Goal: Find specific page/section: Find specific page/section

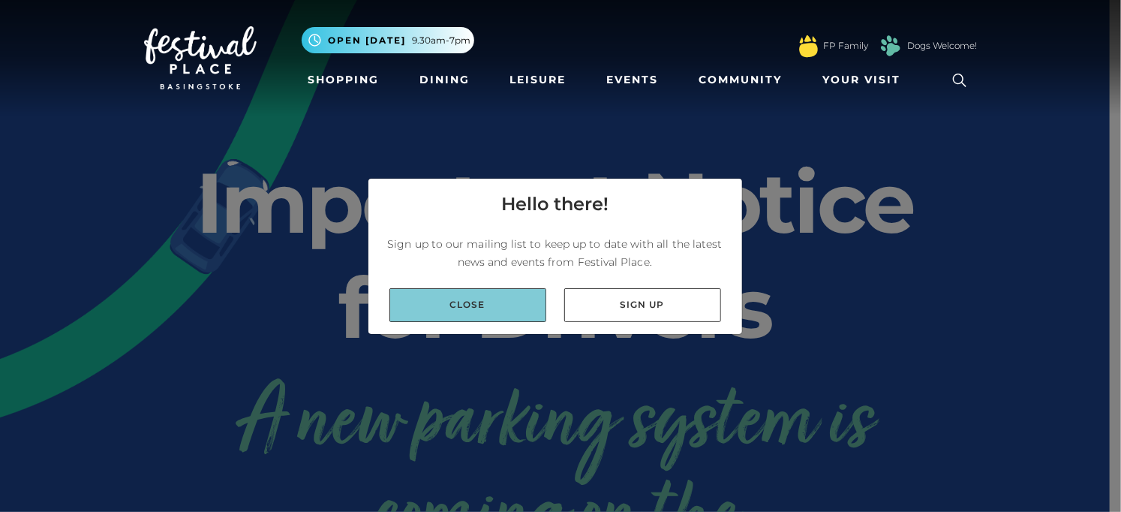
click at [485, 306] on link "Close" at bounding box center [467, 305] width 157 height 34
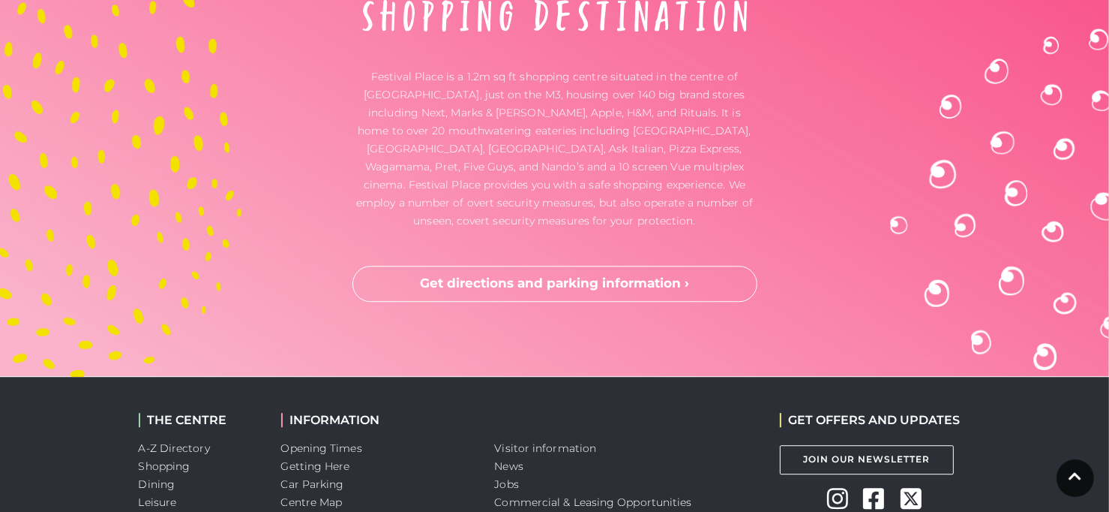
scroll to position [4104, 0]
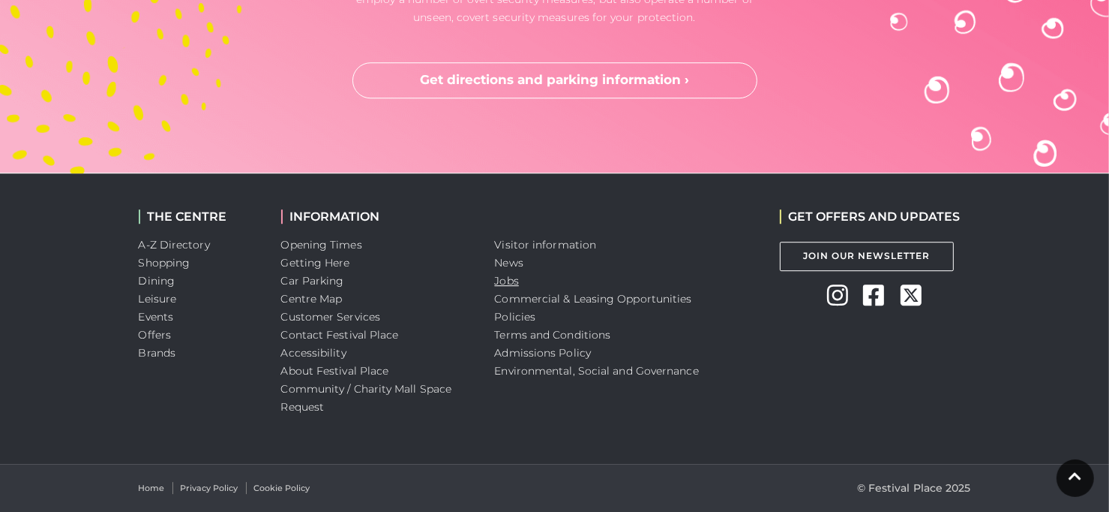
click at [511, 276] on link "Jobs" at bounding box center [507, 281] width 24 height 14
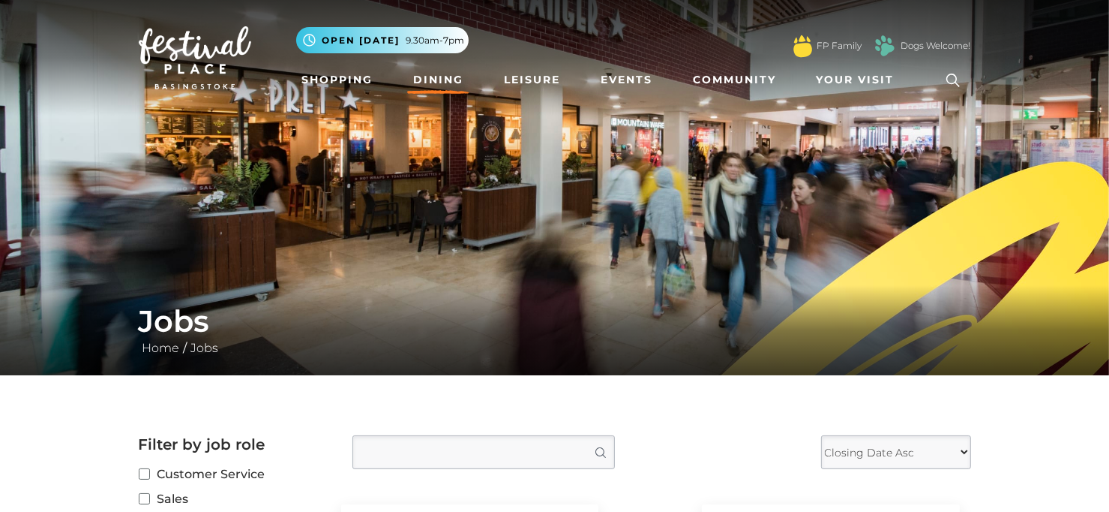
click at [441, 80] on link "Dining" at bounding box center [438, 80] width 62 height 28
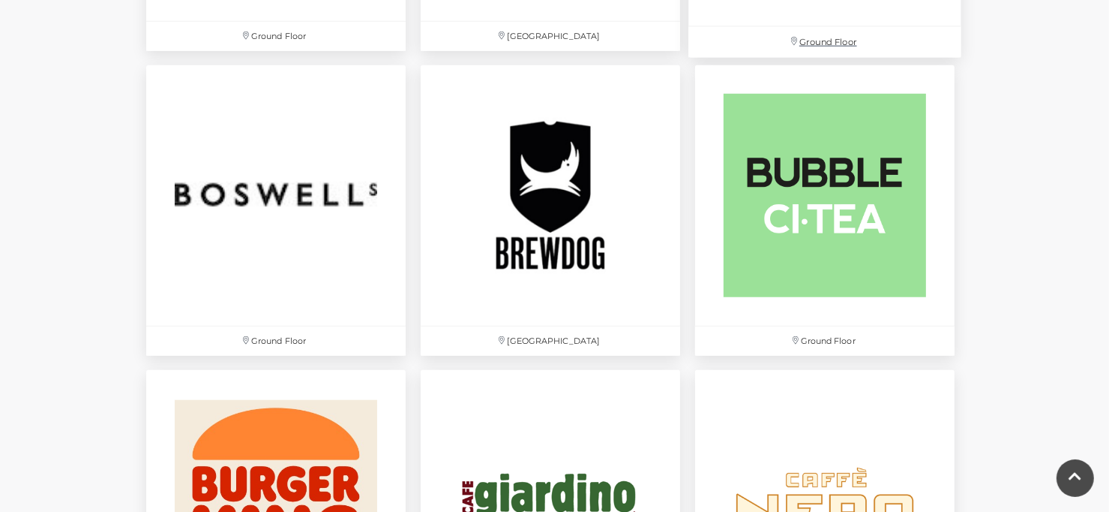
scroll to position [1200, 0]
